Goal: Information Seeking & Learning: Learn about a topic

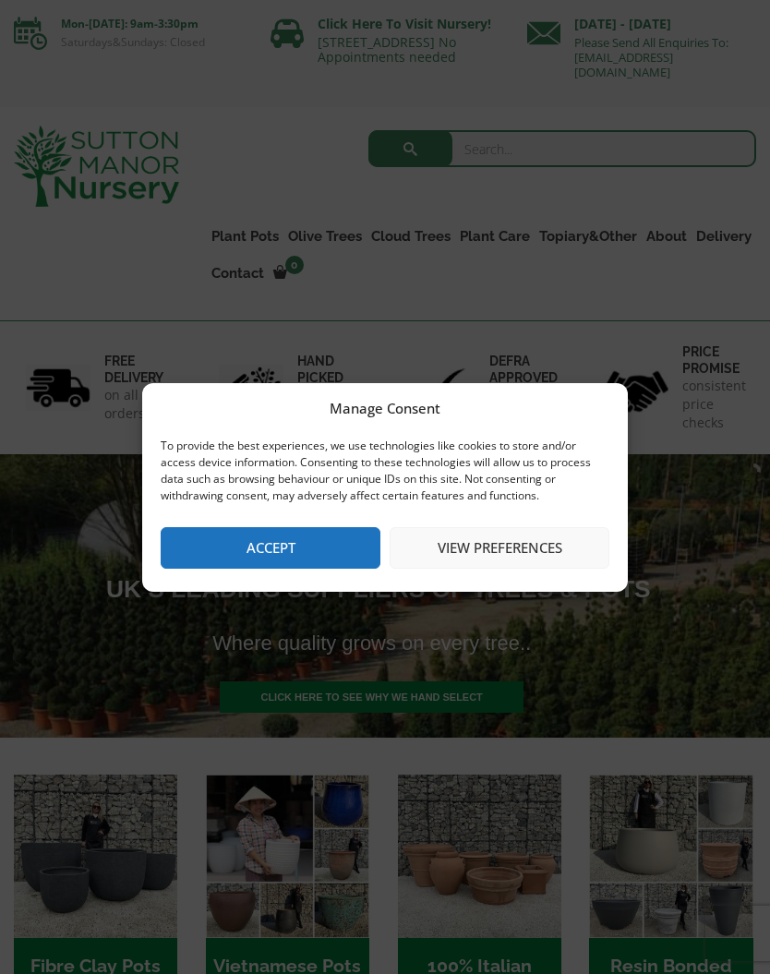
click at [272, 554] on button "Accept" at bounding box center [271, 548] width 220 height 42
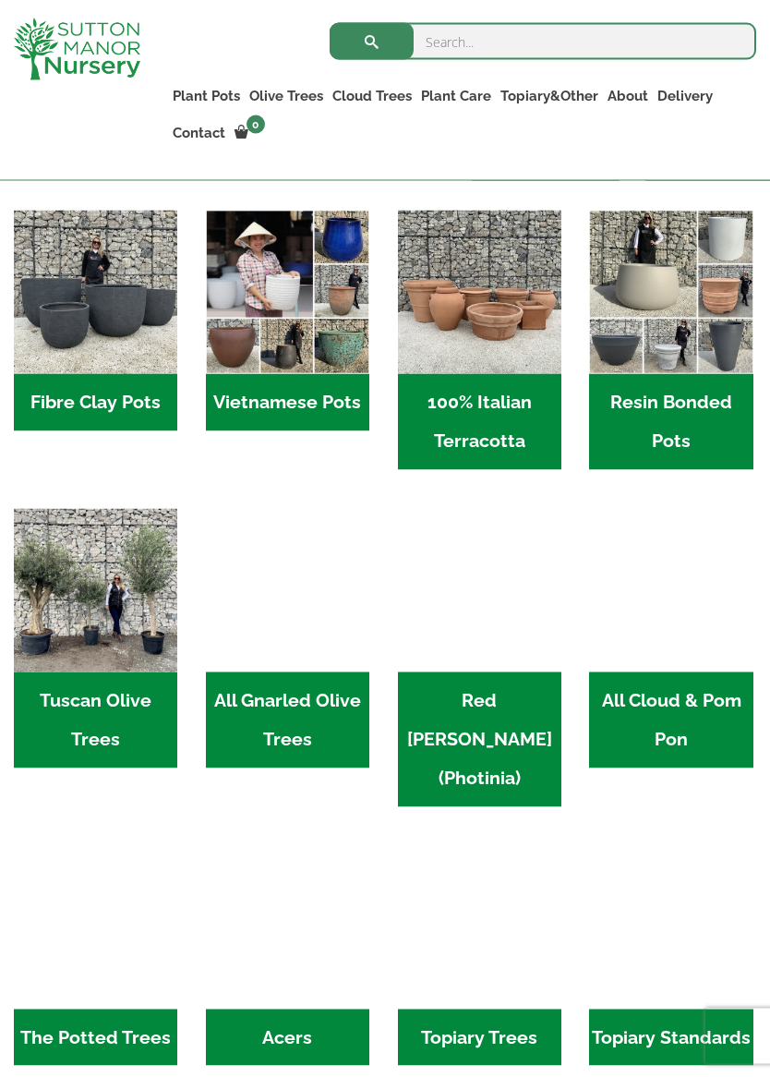
scroll to position [532, 0]
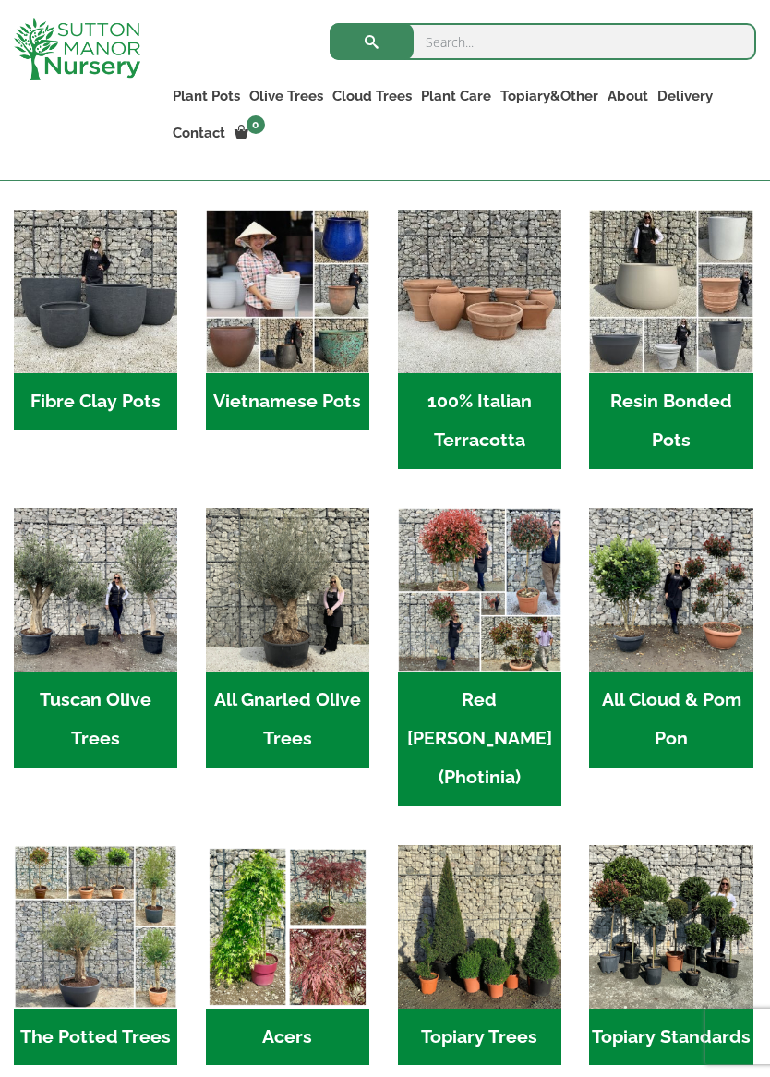
click at [460, 549] on img "Visit product category Red Robin (Photinia)" at bounding box center [479, 589] width 163 height 163
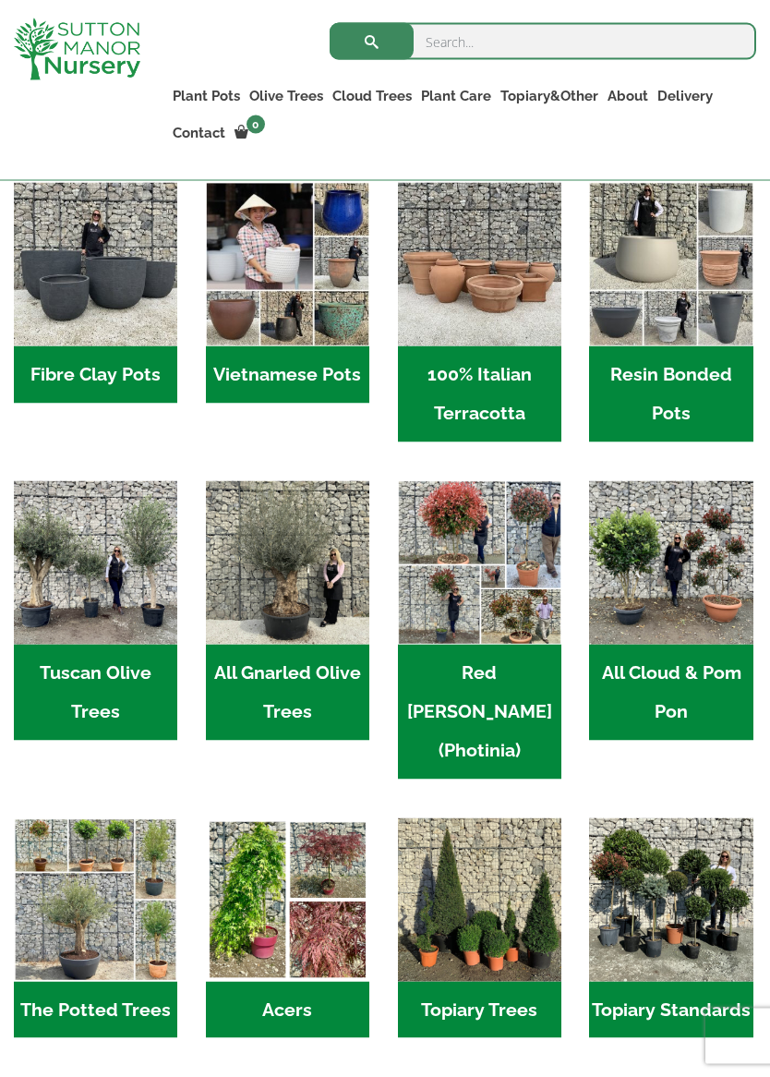
scroll to position [559, 0]
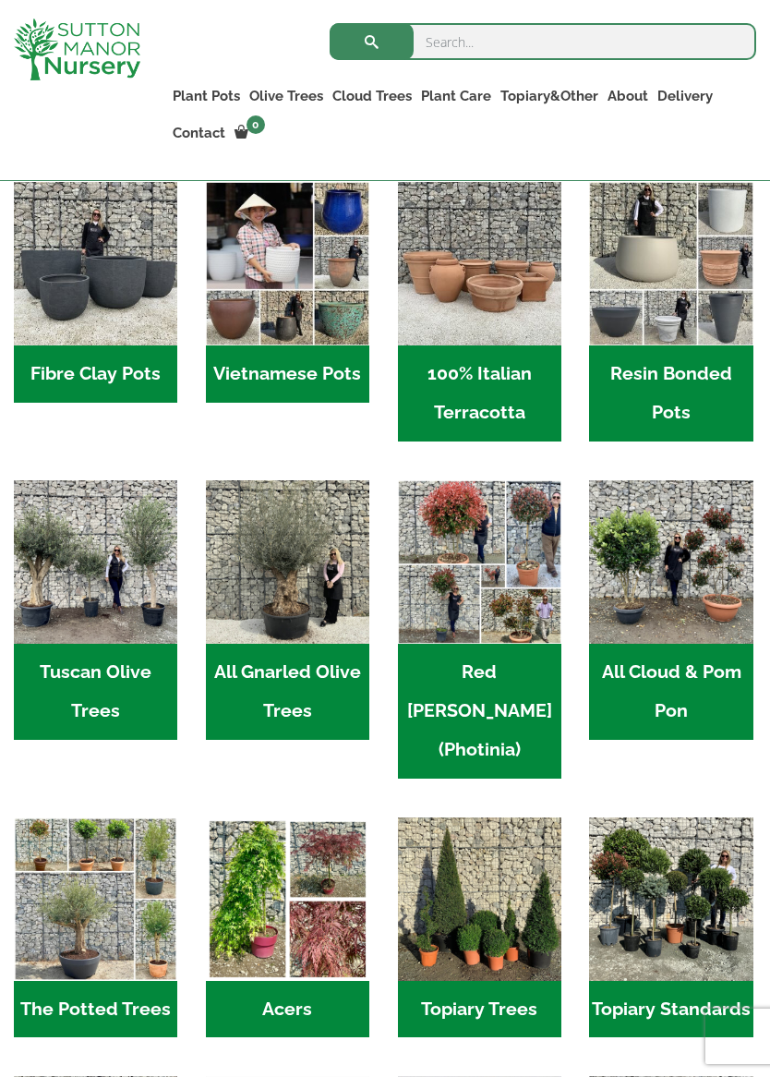
click at [726, 583] on img "Visit product category All Cloud & Pom Pon" at bounding box center [670, 561] width 163 height 163
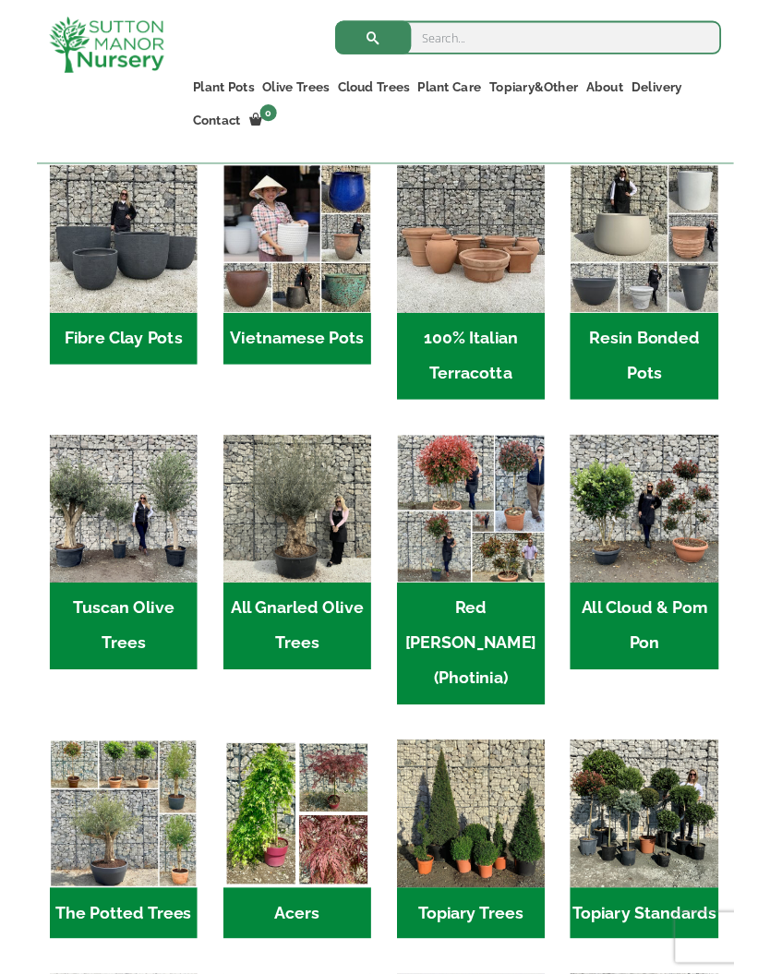
scroll to position [574, 0]
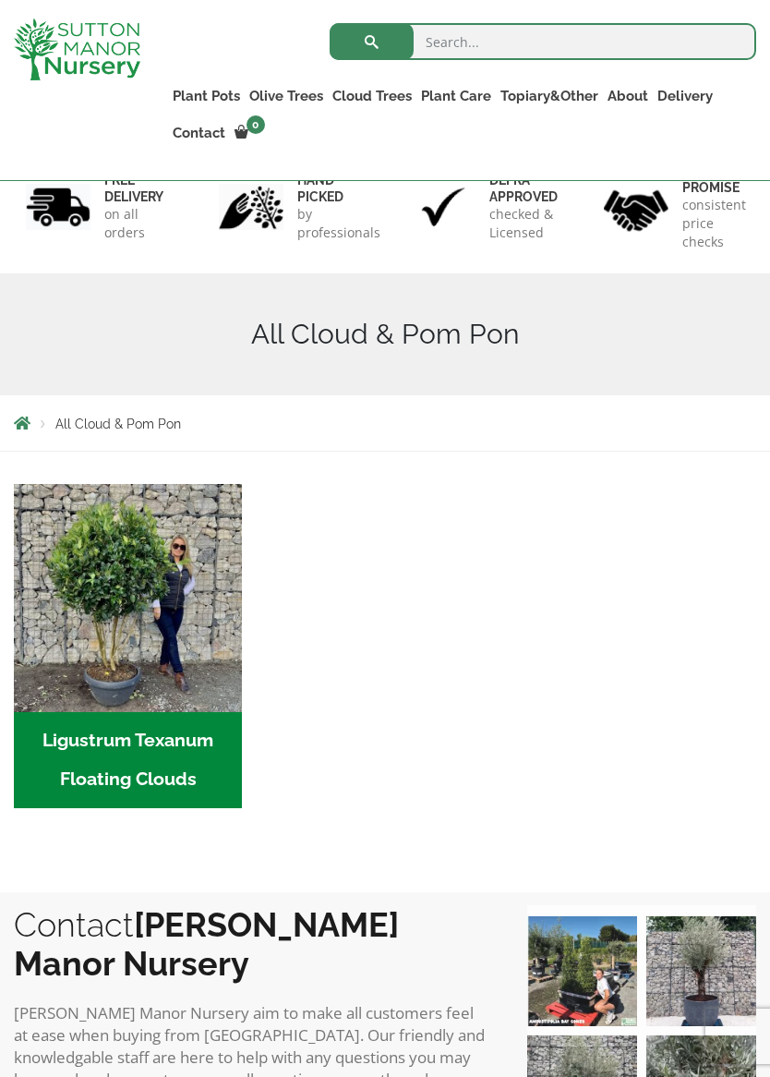
scroll to position [154, 0]
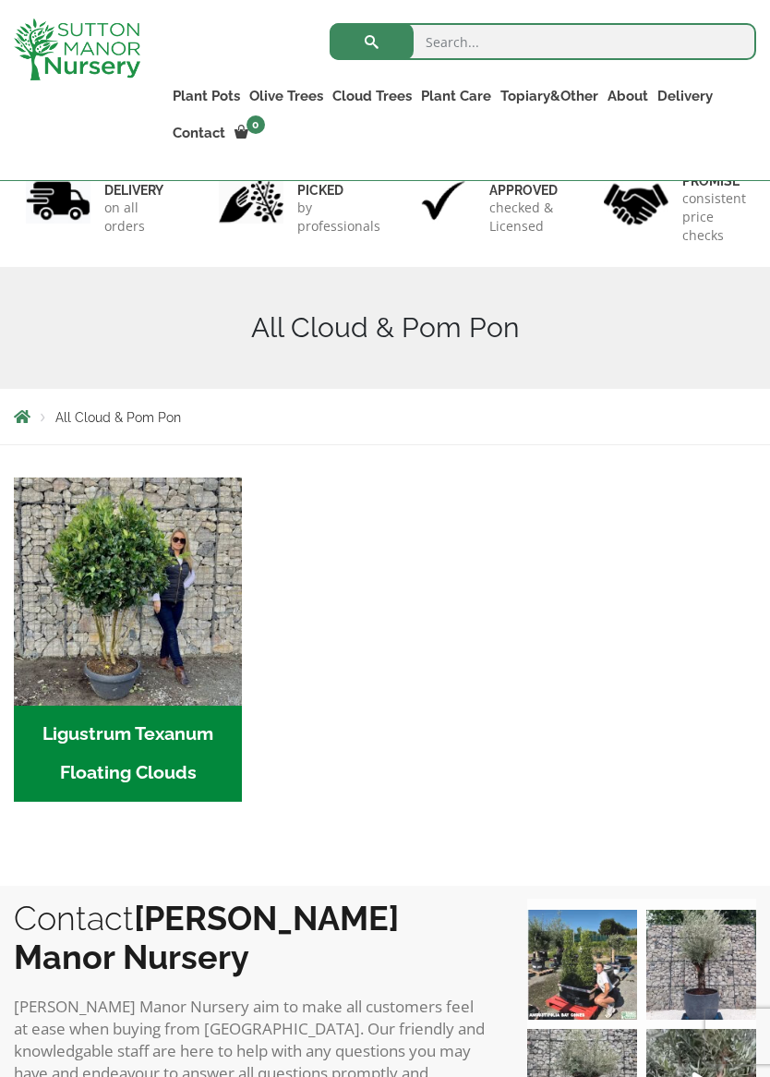
click at [153, 704] on img "Visit product category Ligustrum Texanum Floating Clouds" at bounding box center [128, 591] width 228 height 228
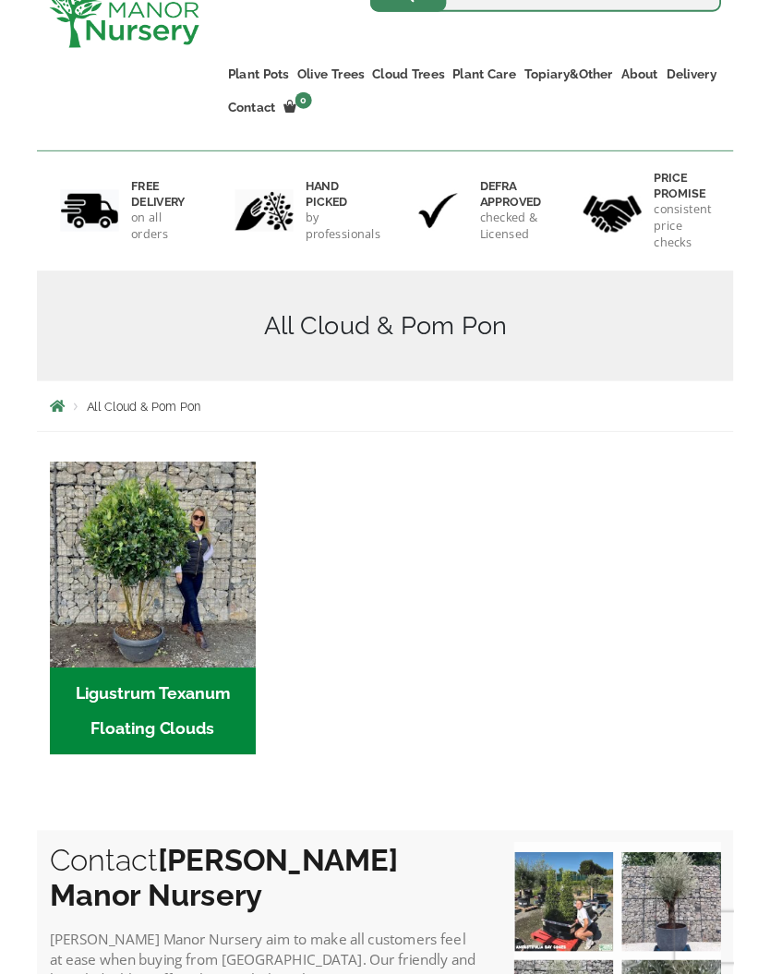
scroll to position [180, 0]
